Goal: Find specific page/section: Find specific page/section

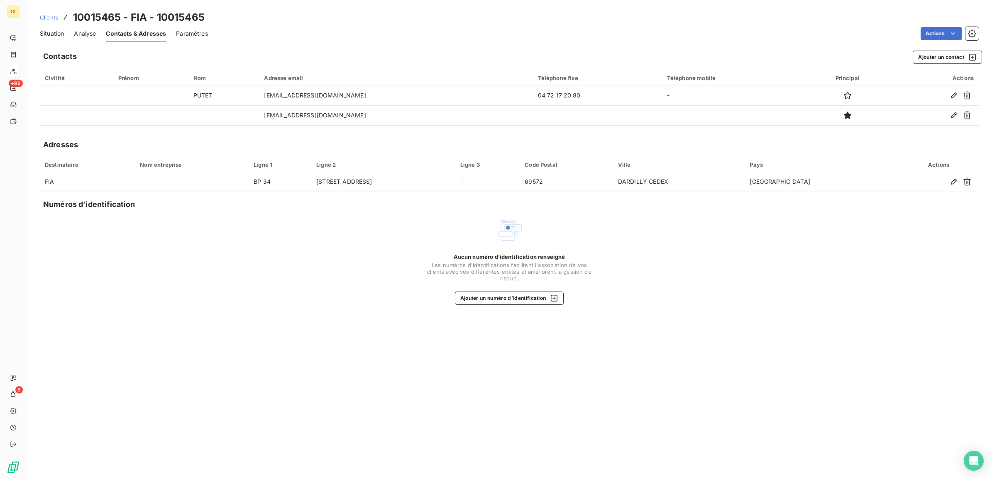
click at [49, 18] on span "Clients" at bounding box center [49, 17] width 18 height 7
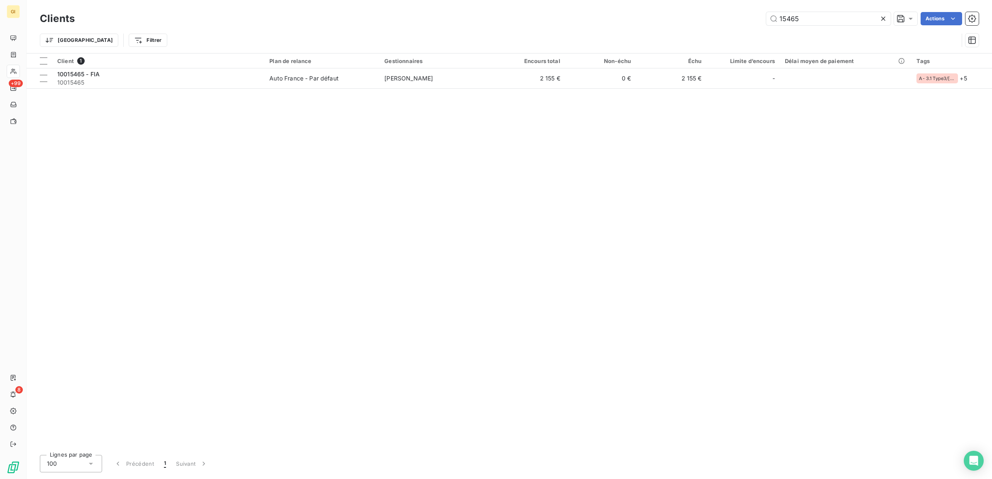
drag, startPoint x: 754, startPoint y: 22, endPoint x: 577, endPoint y: 31, distance: 177.5
click at [640, 19] on div "15465 Actions" at bounding box center [532, 18] width 894 height 13
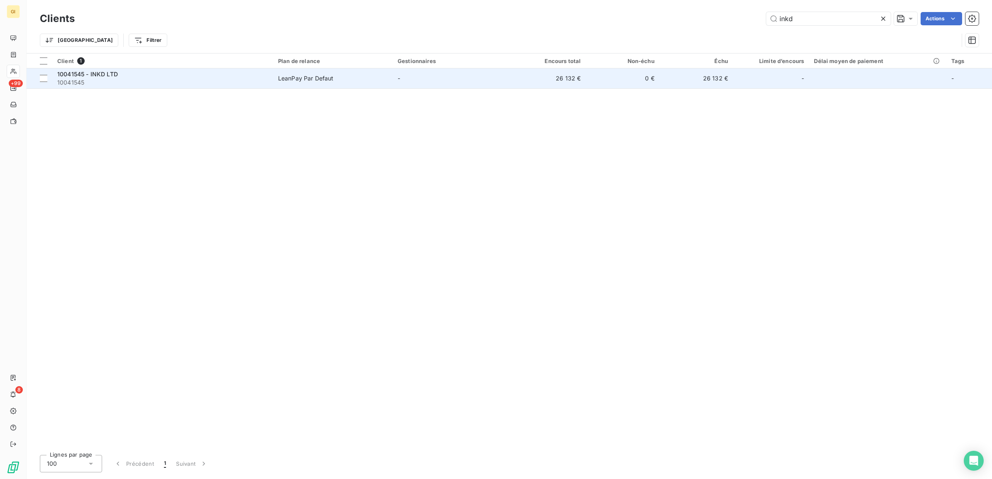
type input "inkd"
click at [205, 80] on span "10041545" at bounding box center [162, 82] width 211 height 8
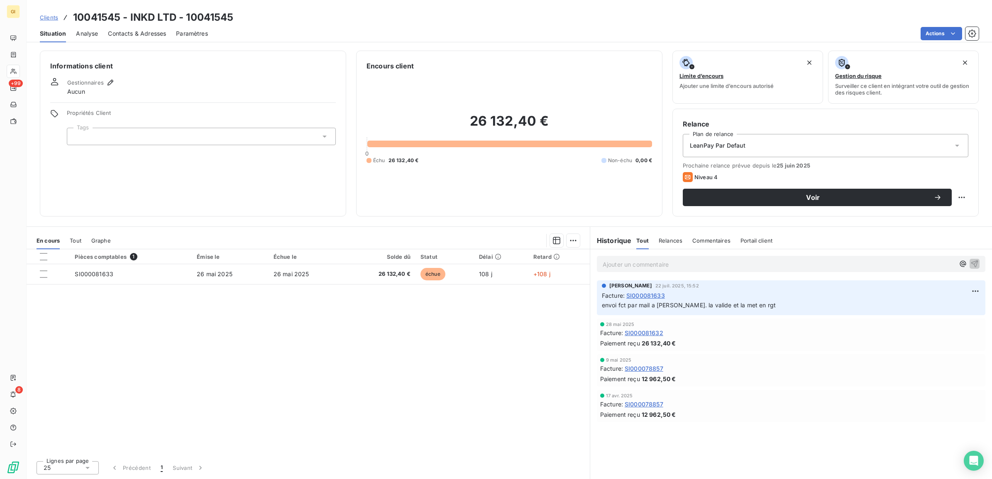
click at [139, 36] on span "Contacts & Adresses" at bounding box center [137, 33] width 58 height 8
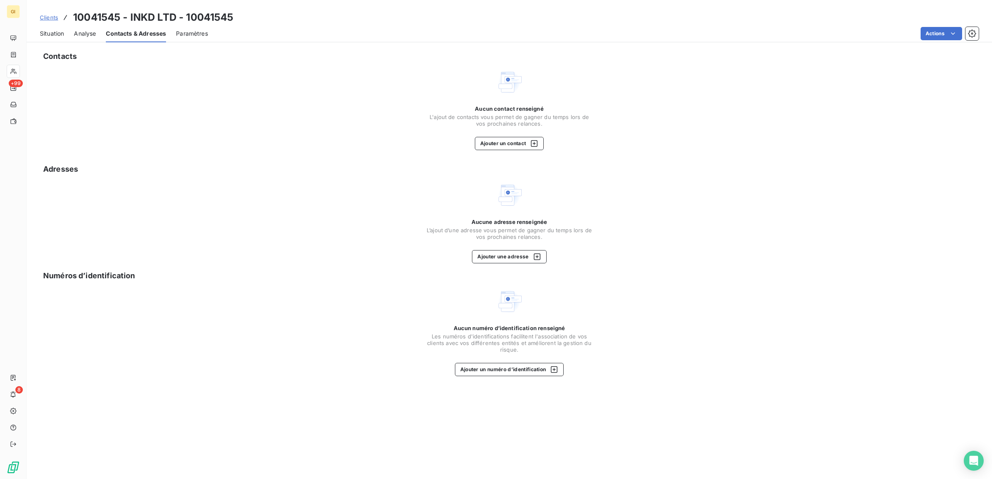
click at [49, 17] on span "Clients" at bounding box center [49, 17] width 18 height 7
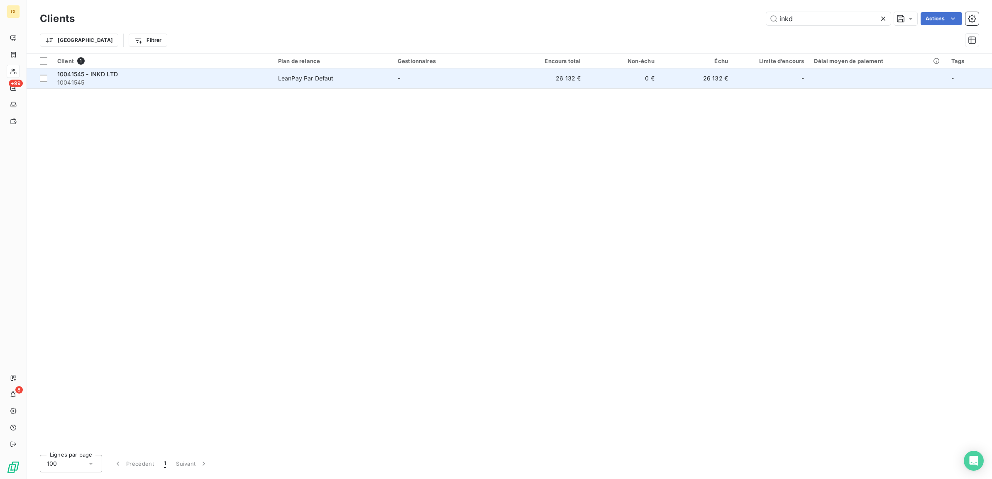
click at [227, 80] on span "10041545" at bounding box center [162, 82] width 211 height 8
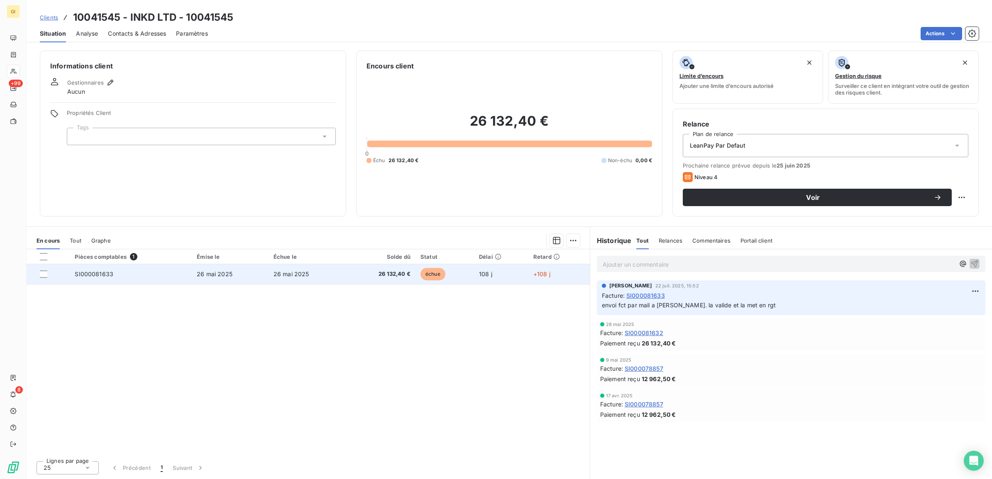
click at [127, 275] on td "SI000081633" at bounding box center [131, 274] width 122 height 20
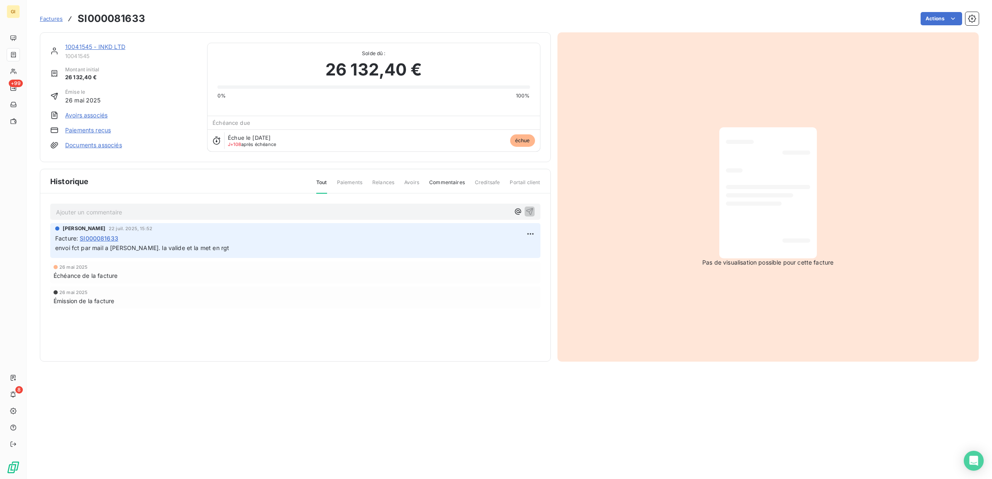
click at [223, 218] on div "Ajouter un commentaire ﻿" at bounding box center [295, 212] width 490 height 16
click at [223, 215] on p "Ajouter un commentaire ﻿" at bounding box center [283, 212] width 454 height 10
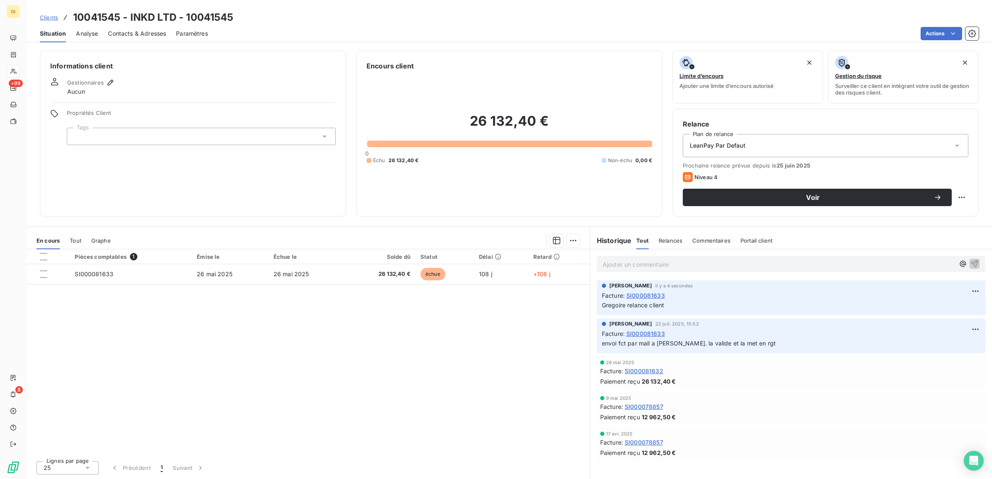
click at [44, 21] on span "Clients" at bounding box center [49, 17] width 18 height 7
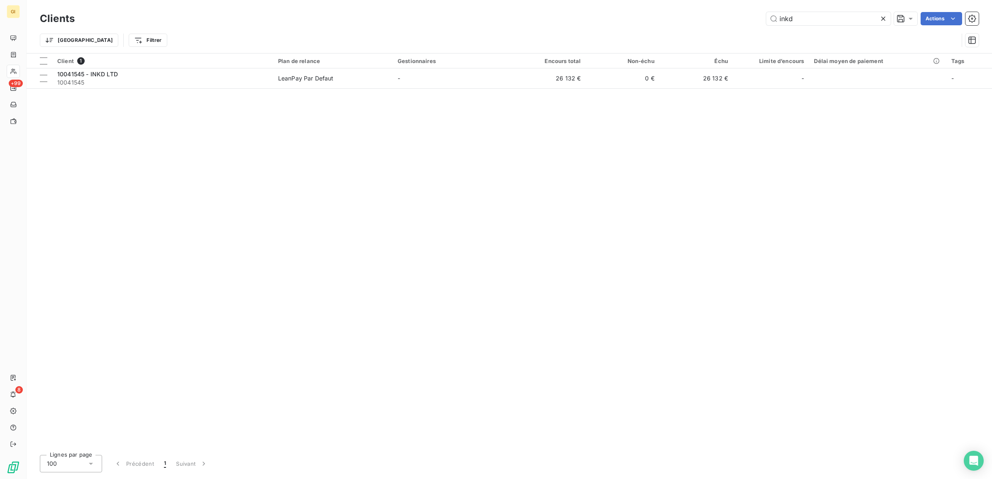
drag, startPoint x: 821, startPoint y: 20, endPoint x: 720, endPoint y: 28, distance: 100.8
click at [748, 27] on div "Clients inkd Actions Trier Filtrer" at bounding box center [509, 31] width 939 height 43
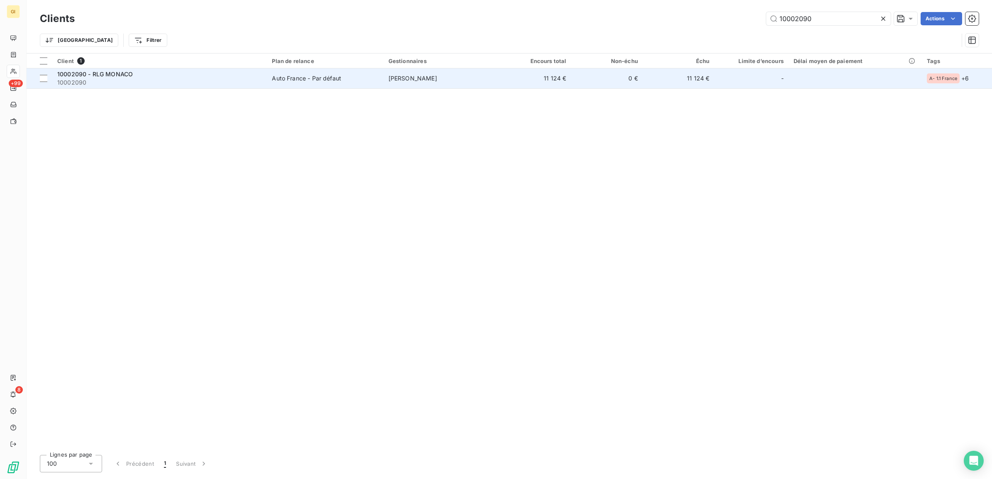
type input "10002090"
click at [398, 86] on td "[PERSON_NAME]" at bounding box center [441, 78] width 116 height 20
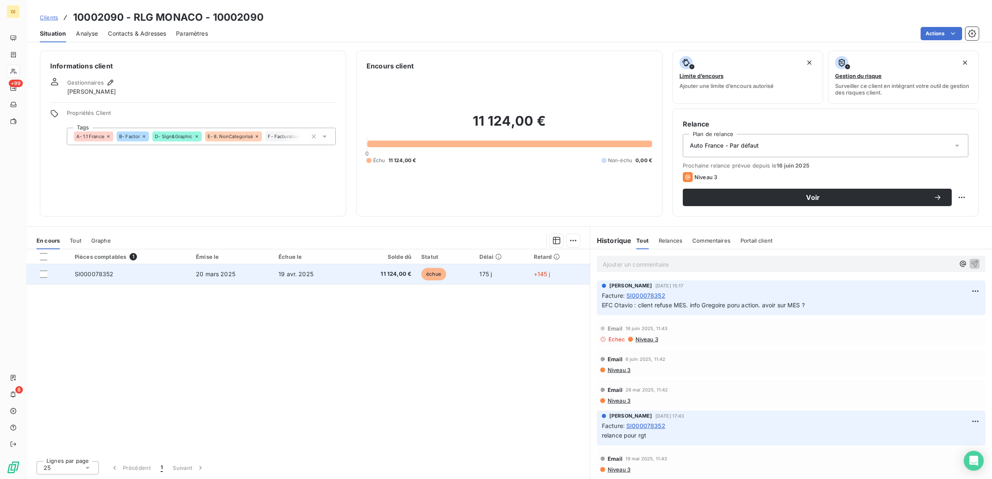
click at [291, 271] on span "19 avr. 2025" at bounding box center [295, 274] width 35 height 7
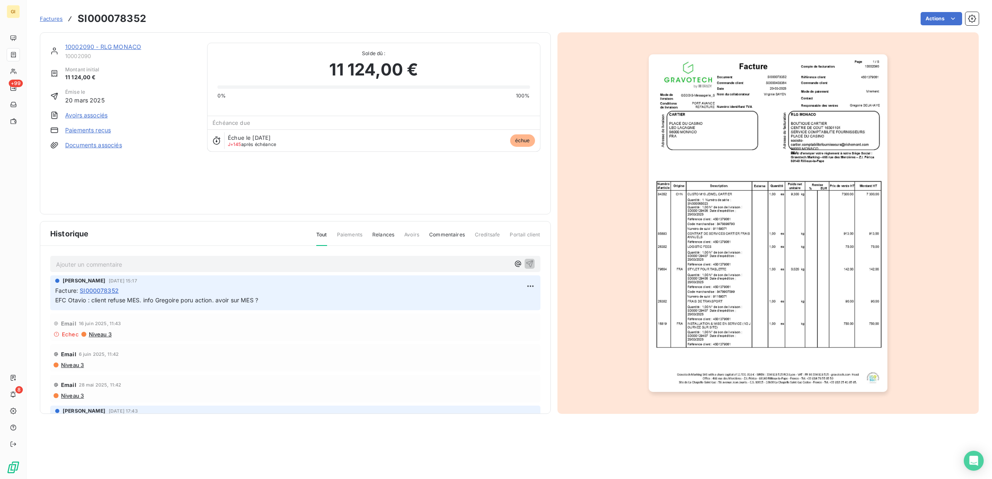
click at [152, 259] on p "Ajouter un commentaire ﻿" at bounding box center [283, 264] width 454 height 10
